Goal: Task Accomplishment & Management: Use online tool/utility

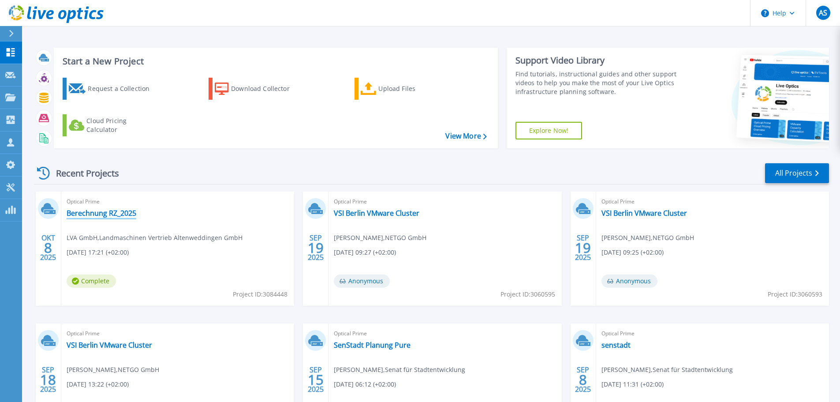
click at [119, 212] on link "Berechnung RZ_2025" at bounding box center [102, 212] width 70 height 9
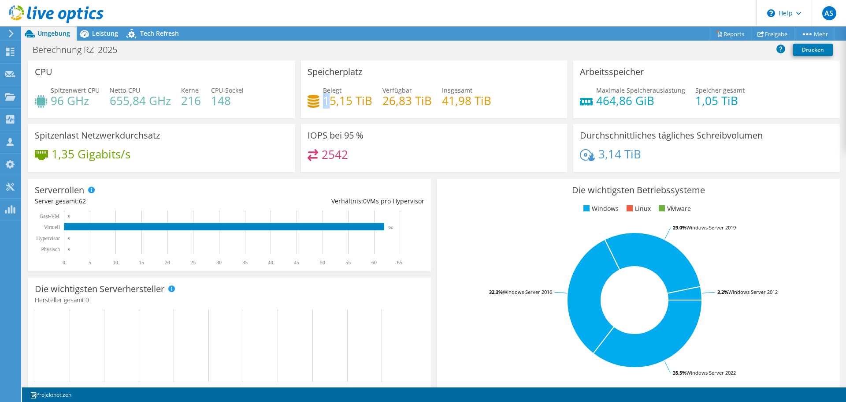
drag, startPoint x: 323, startPoint y: 99, endPoint x: 329, endPoint y: 97, distance: 6.3
click at [329, 97] on h4 "15,15 TiB" at bounding box center [347, 101] width 49 height 10
click at [31, 55] on div "Instrumententafel" at bounding box center [52, 52] width 63 height 22
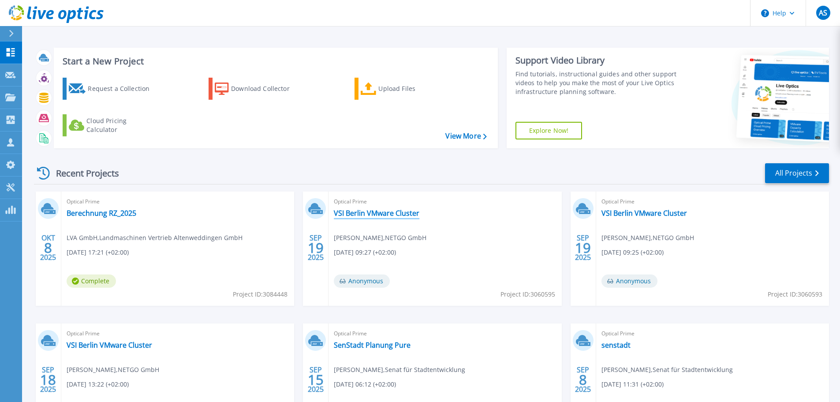
click at [379, 208] on link "VSI Berlin VMware Cluster" at bounding box center [377, 212] width 86 height 9
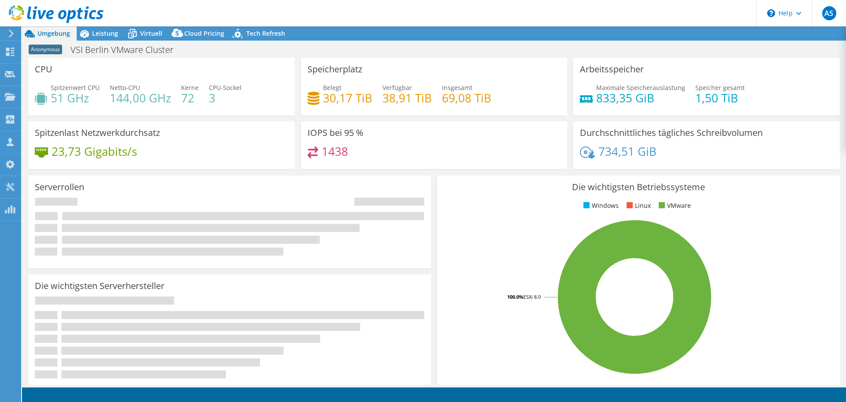
select select "USD"
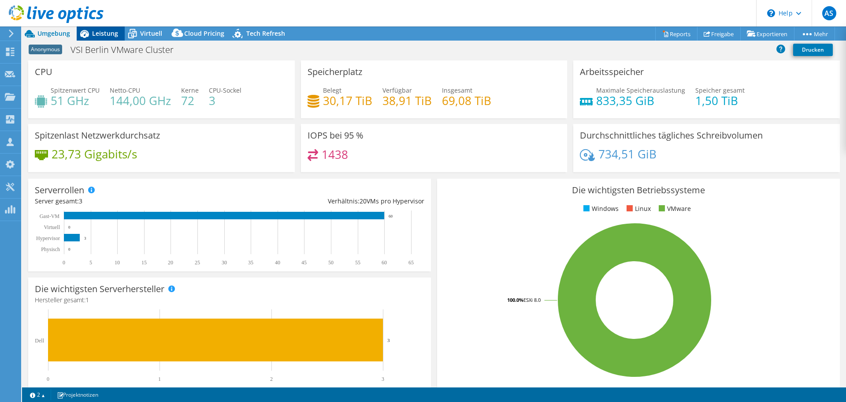
click at [109, 32] on span "Leistung" at bounding box center [105, 33] width 26 height 8
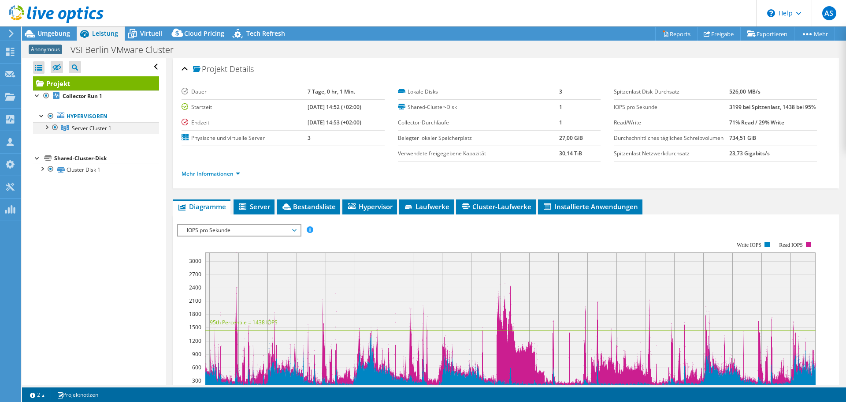
click at [45, 126] on div at bounding box center [46, 126] width 9 height 9
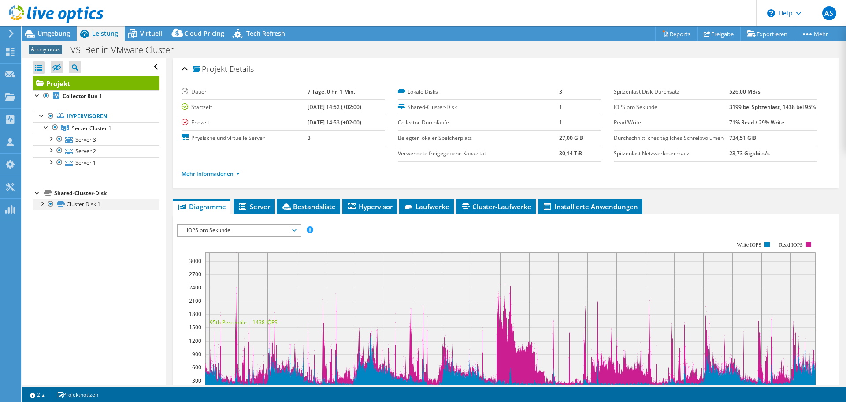
click at [42, 205] on div at bounding box center [41, 202] width 9 height 9
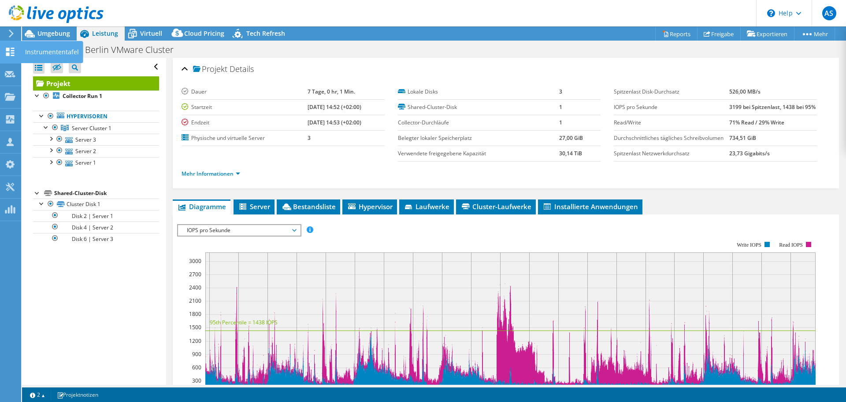
click at [5, 48] on icon at bounding box center [10, 52] width 11 height 8
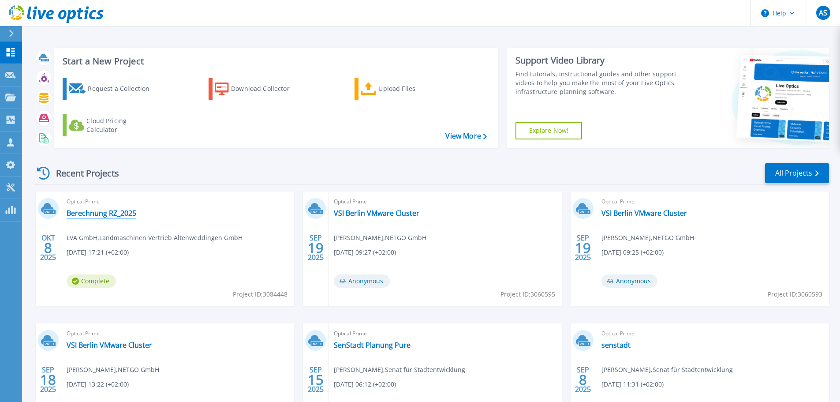
click at [97, 213] on link "Berechnung RZ_2025" at bounding box center [102, 212] width 70 height 9
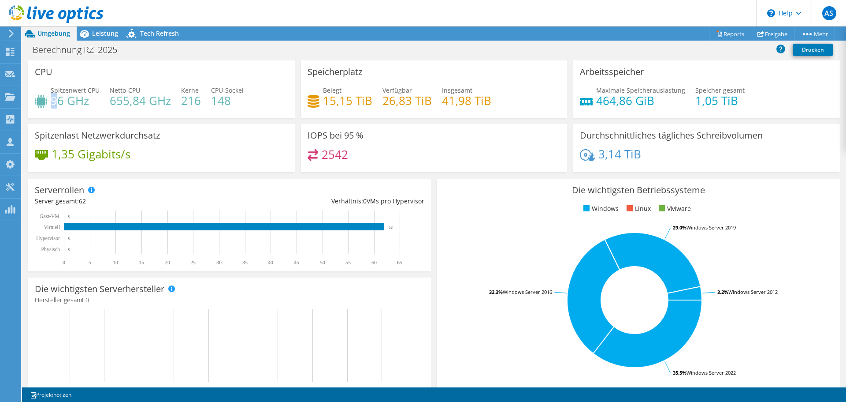
drag, startPoint x: 51, startPoint y: 97, endPoint x: 60, endPoint y: 97, distance: 8.4
click at [60, 97] on h4 "96 GHz" at bounding box center [75, 101] width 49 height 10
click at [319, 98] on div "Belegt 15,15 TiB" at bounding box center [340, 96] width 65 height 20
click at [101, 34] on span "Leistung" at bounding box center [105, 33] width 26 height 8
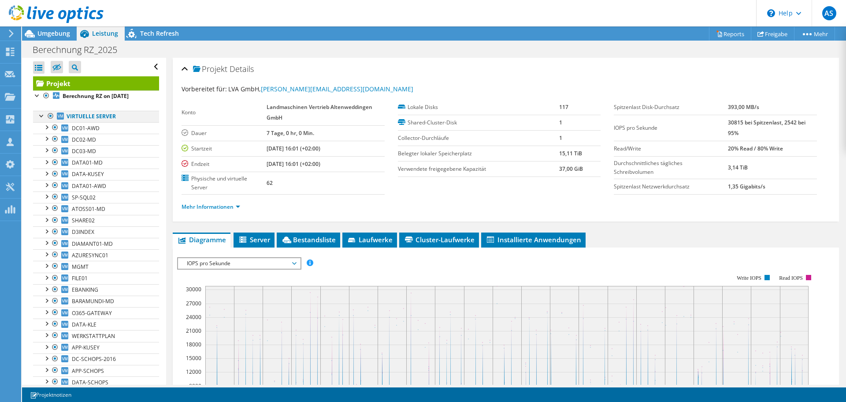
click at [42, 117] on div at bounding box center [41, 115] width 9 height 9
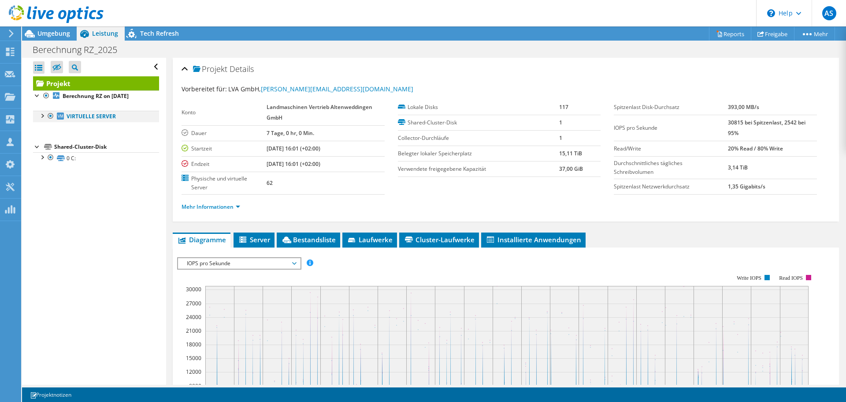
click at [43, 117] on div at bounding box center [41, 115] width 9 height 9
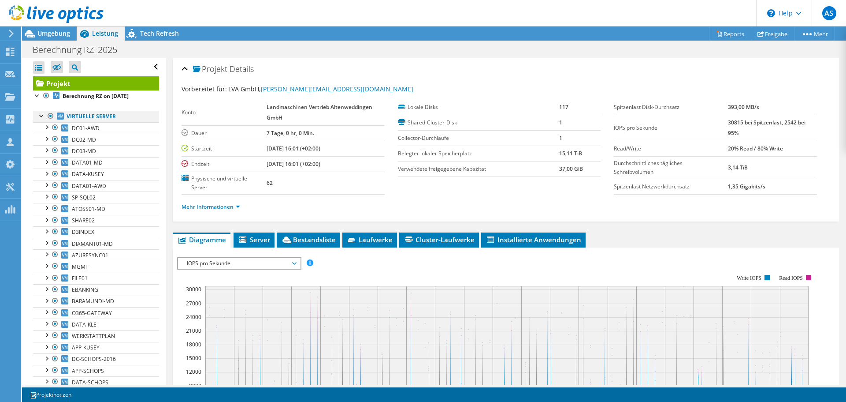
click at [42, 114] on div at bounding box center [41, 115] width 9 height 9
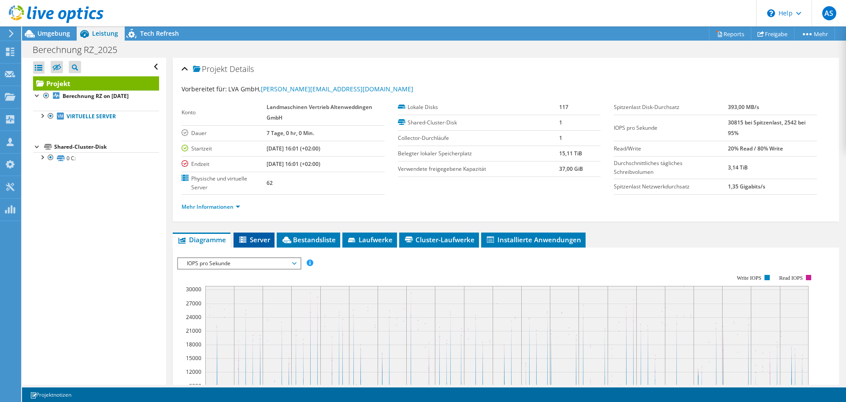
click at [252, 242] on span "Server" at bounding box center [254, 239] width 32 height 9
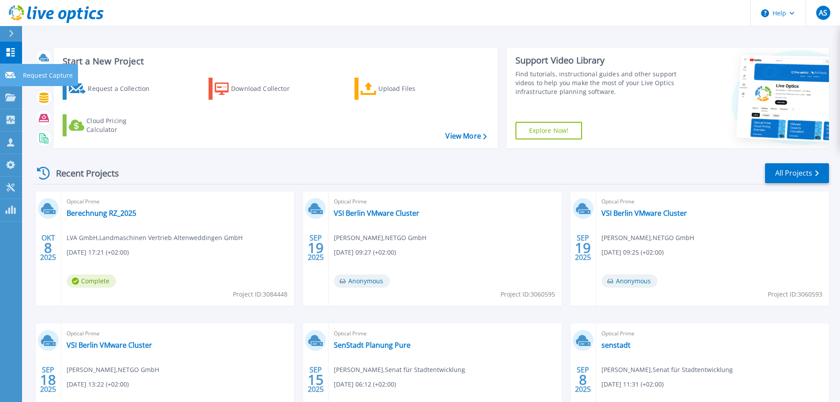
click at [13, 78] on div at bounding box center [10, 75] width 11 height 8
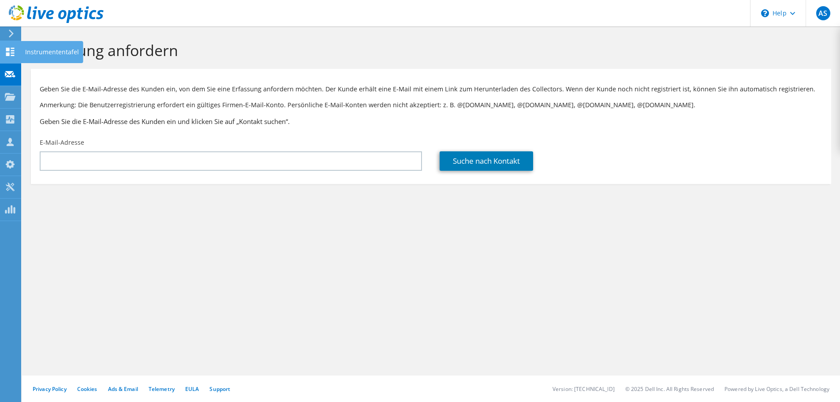
click at [5, 48] on icon at bounding box center [10, 52] width 11 height 8
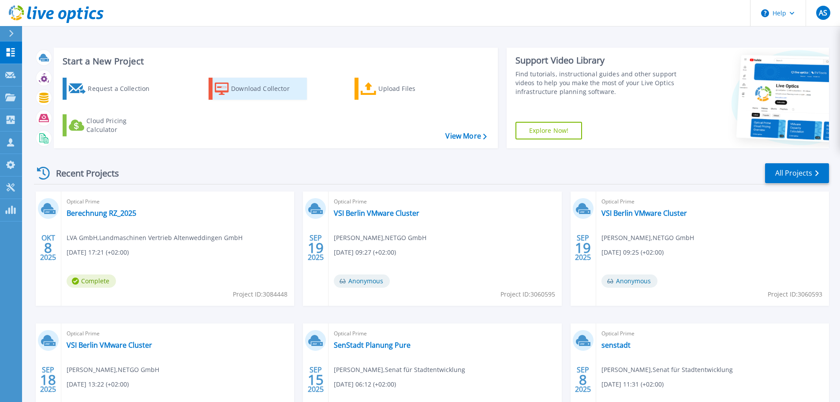
click at [269, 91] on div "Download Collector" at bounding box center [266, 89] width 71 height 18
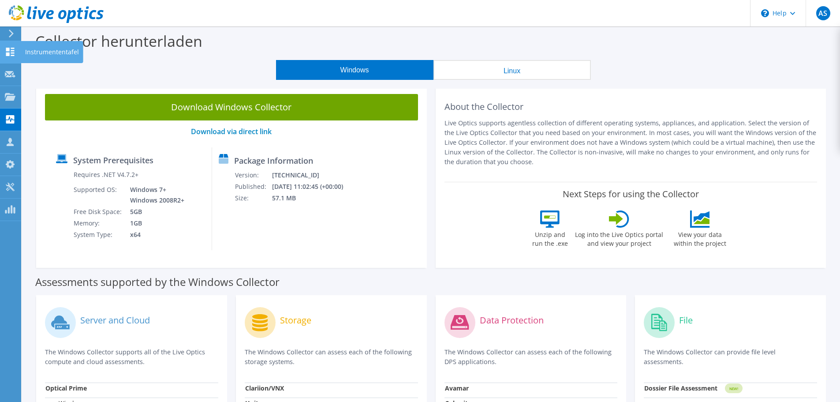
click at [15, 50] on icon at bounding box center [10, 52] width 11 height 8
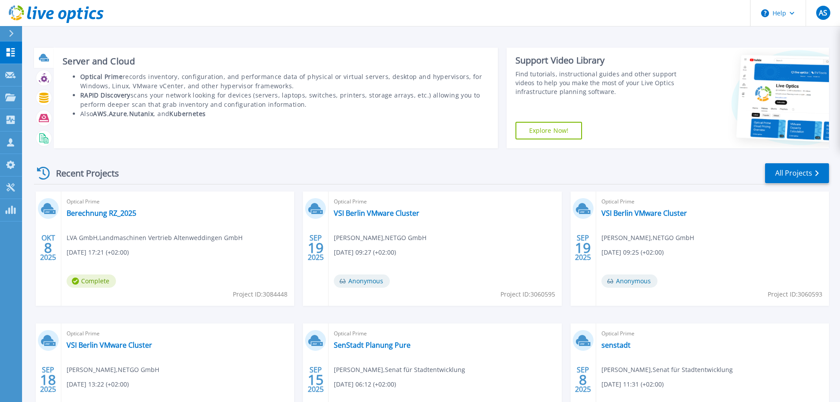
click at [46, 56] on icon at bounding box center [44, 57] width 10 height 10
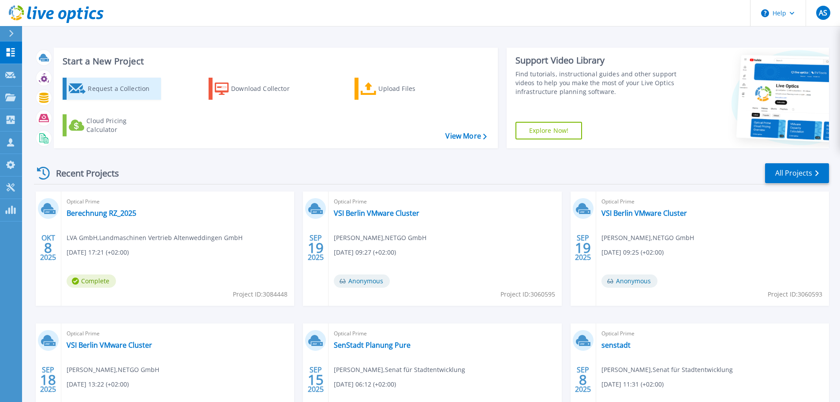
click at [95, 92] on div "Request a Collection" at bounding box center [123, 89] width 71 height 18
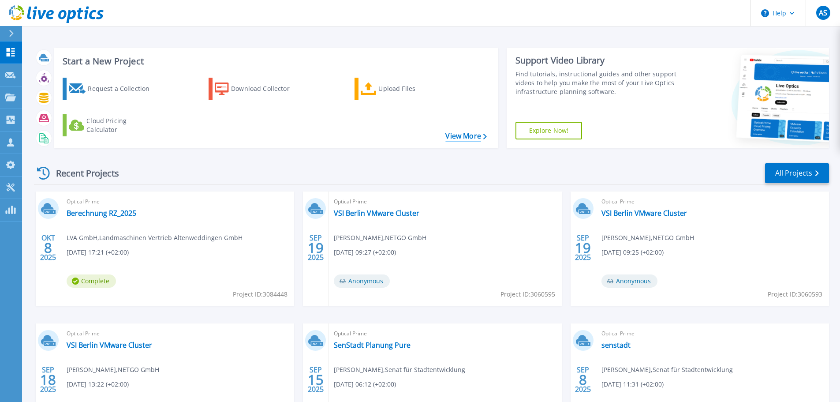
click at [453, 138] on link "View More" at bounding box center [465, 136] width 41 height 8
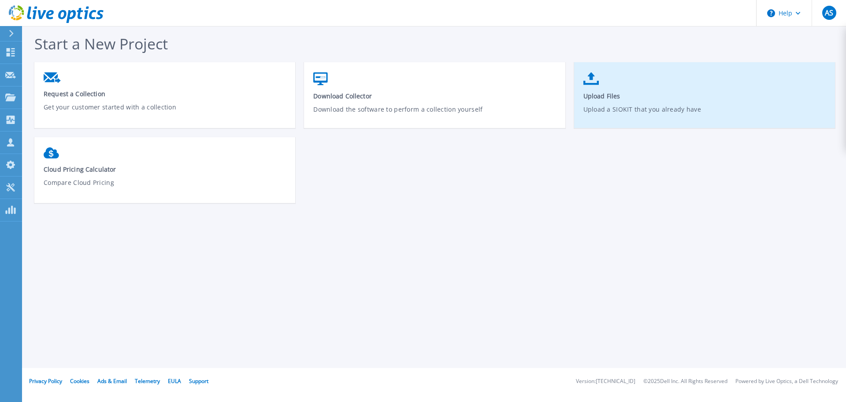
click at [604, 93] on span "Upload Files" at bounding box center [705, 96] width 243 height 8
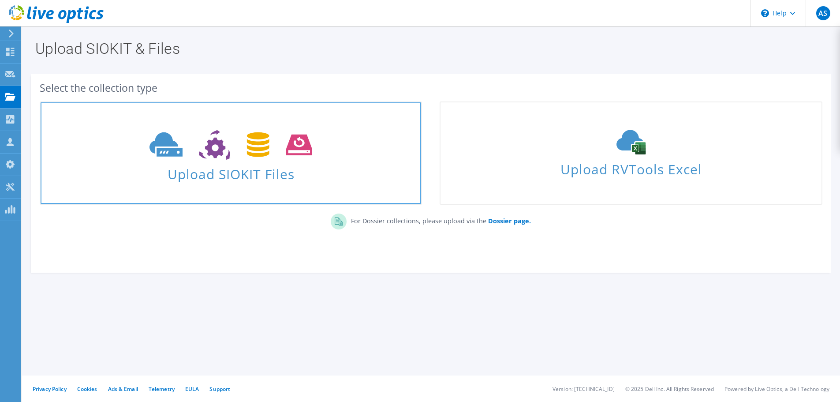
click at [220, 151] on use at bounding box center [230, 145] width 163 height 30
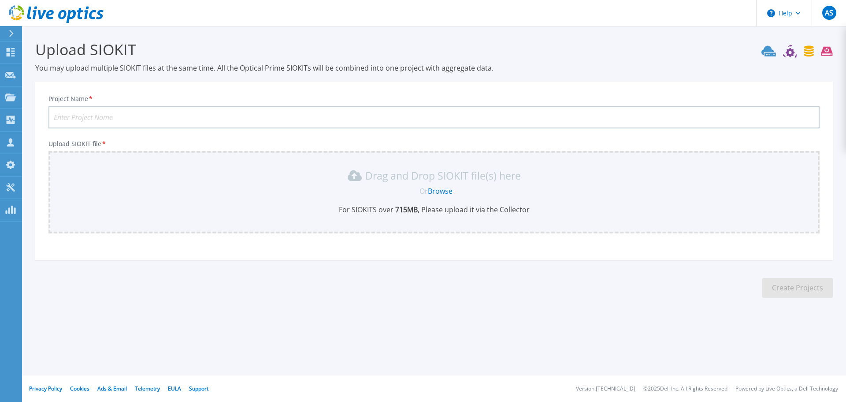
click at [117, 119] on input "Project Name *" at bounding box center [433, 117] width 771 height 22
click at [5, 52] on link "Dashboard Dashboard" at bounding box center [11, 52] width 22 height 22
